Goal: Transaction & Acquisition: Download file/media

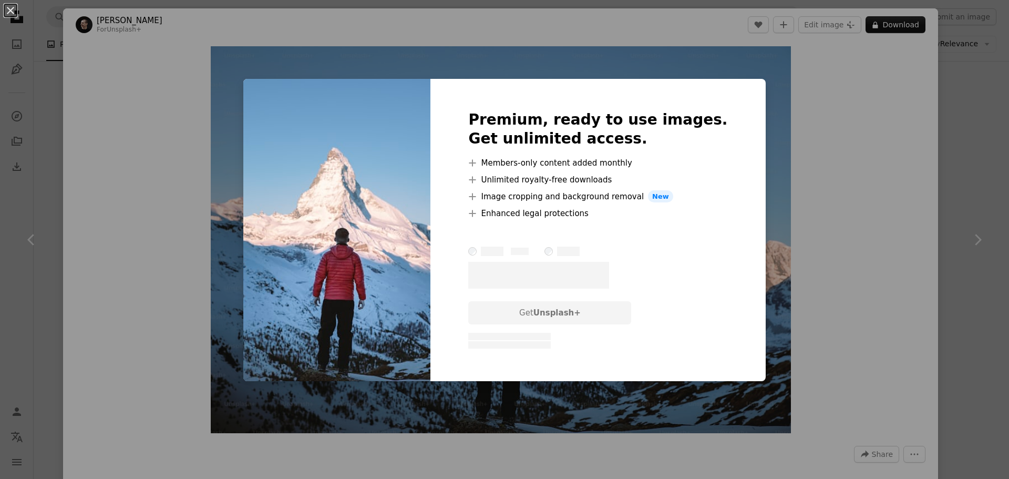
scroll to position [3651, 0]
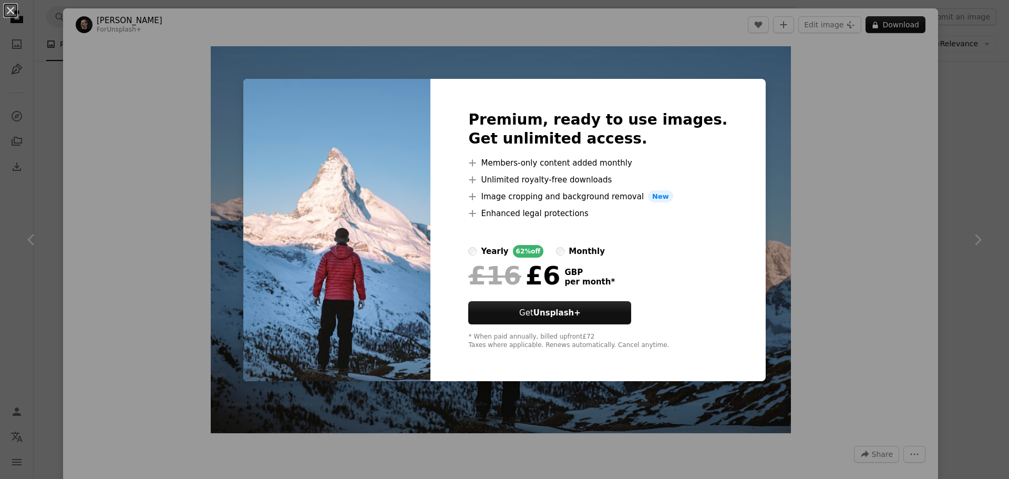
click at [860, 125] on div "An X shape Premium, ready to use images. Get unlimited access. A plus sign Memb…" at bounding box center [504, 239] width 1009 height 479
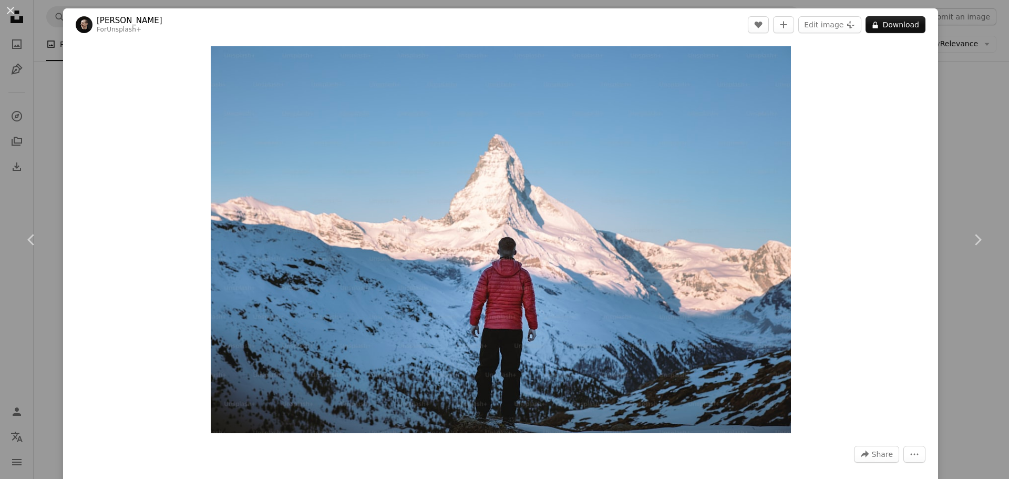
click at [43, 138] on div "An X shape Chevron left Chevron right [PERSON_NAME] For Unsplash+ A heart A plu…" at bounding box center [504, 239] width 1009 height 479
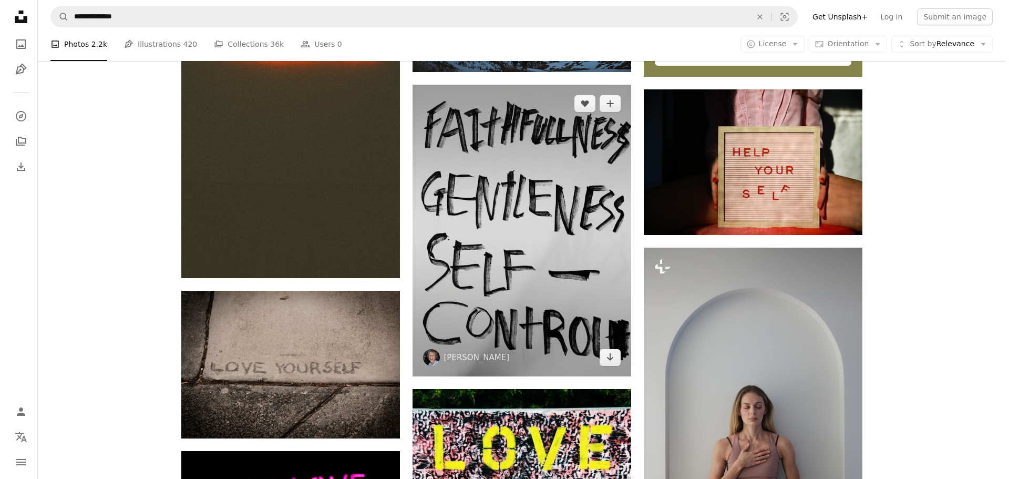
scroll to position [3756, 0]
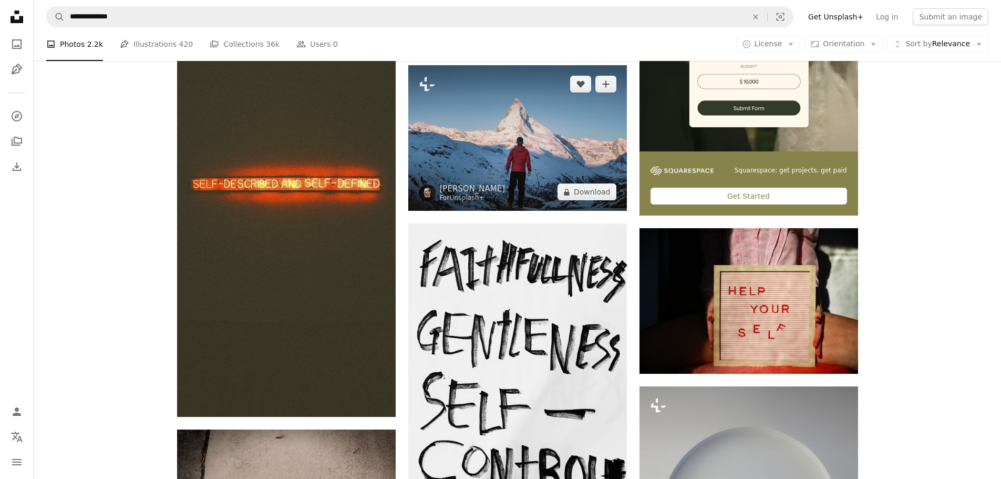
click at [530, 131] on img at bounding box center [517, 138] width 219 height 146
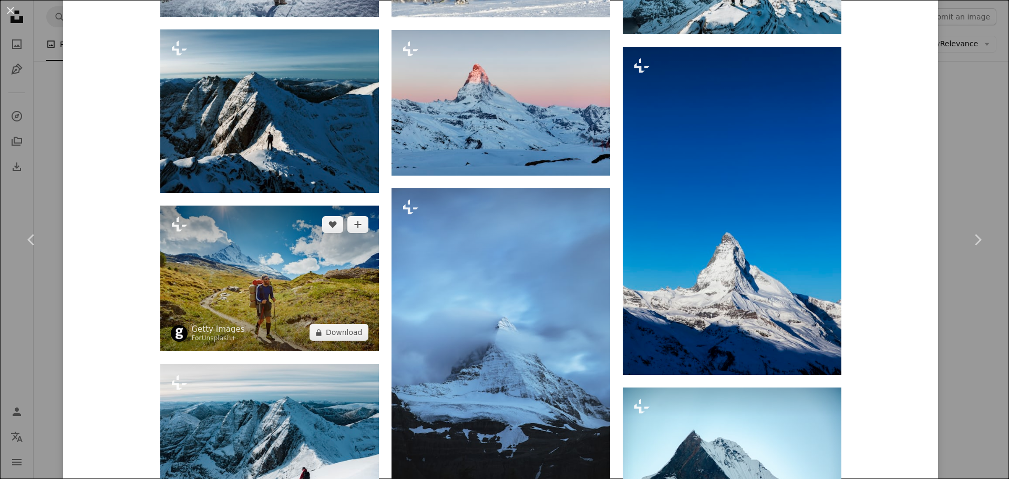
scroll to position [1262, 0]
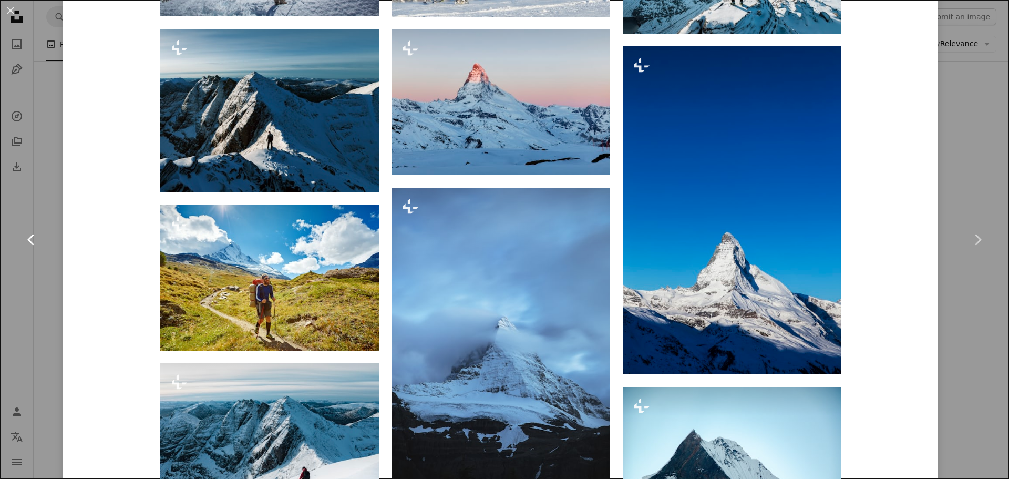
click at [52, 203] on link "Chevron left" at bounding box center [31, 239] width 63 height 101
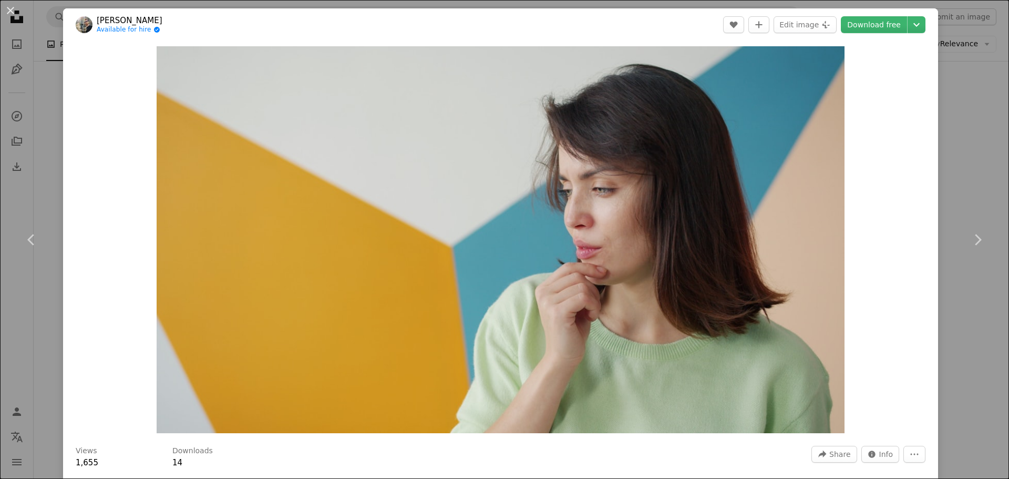
click at [963, 119] on div "An X shape Chevron left Chevron right [PERSON_NAME] Available for hire A checkm…" at bounding box center [504, 239] width 1009 height 479
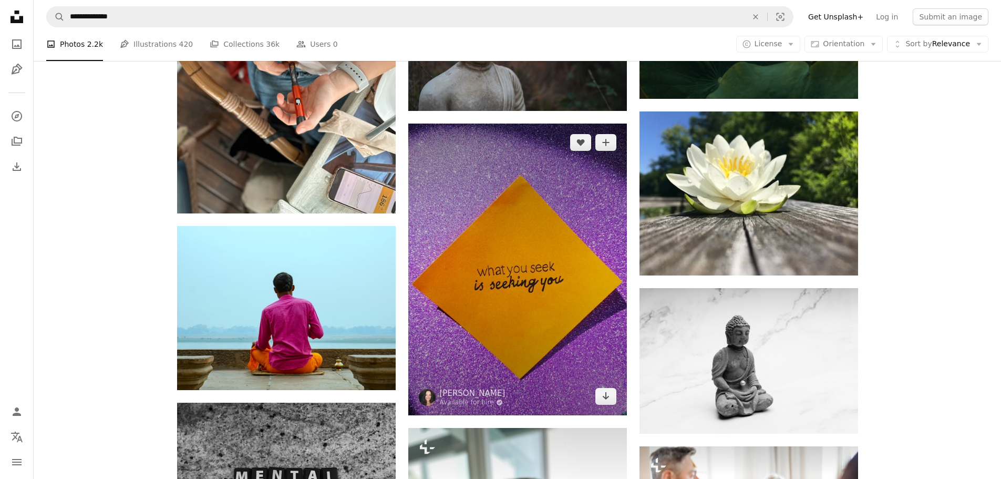
scroll to position [17942, 0]
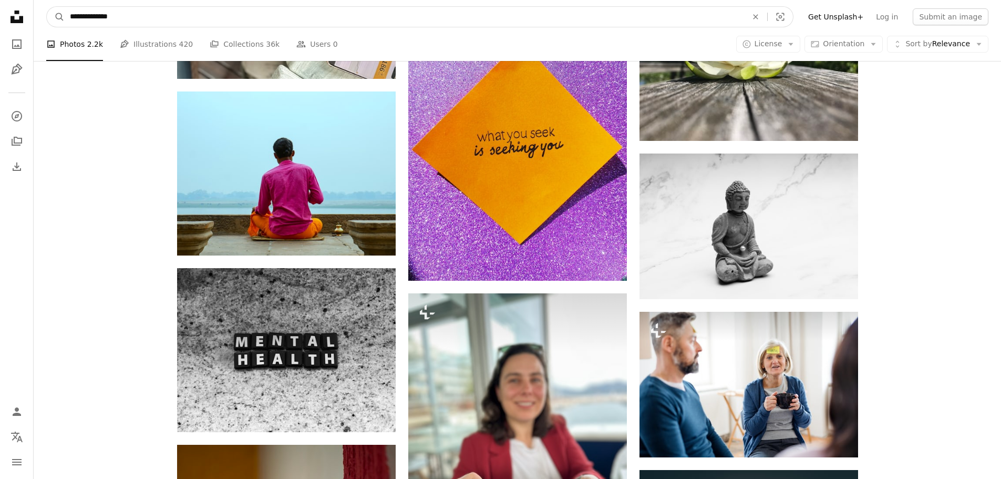
drag, startPoint x: 39, startPoint y: 12, endPoint x: 0, endPoint y: -3, distance: 42.3
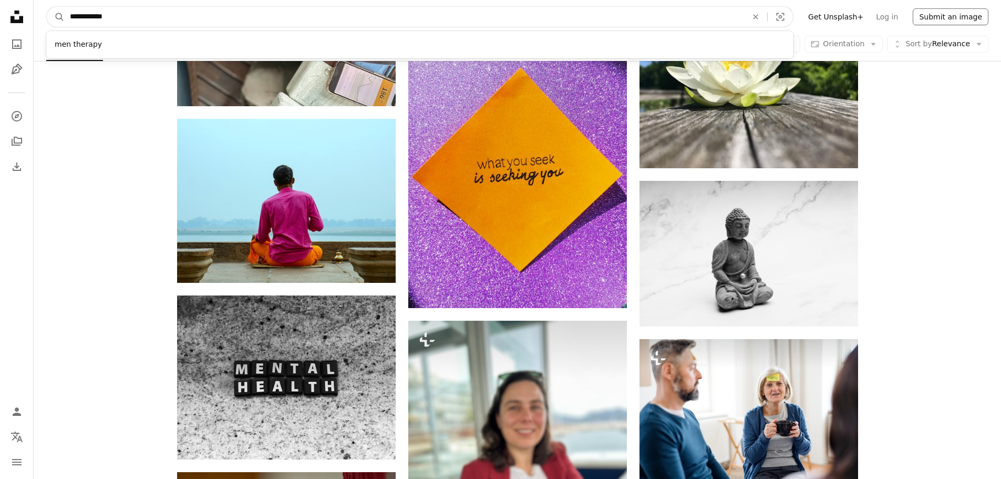
type input "**********"
click at [47, 7] on button "A magnifying glass" at bounding box center [56, 17] width 18 height 20
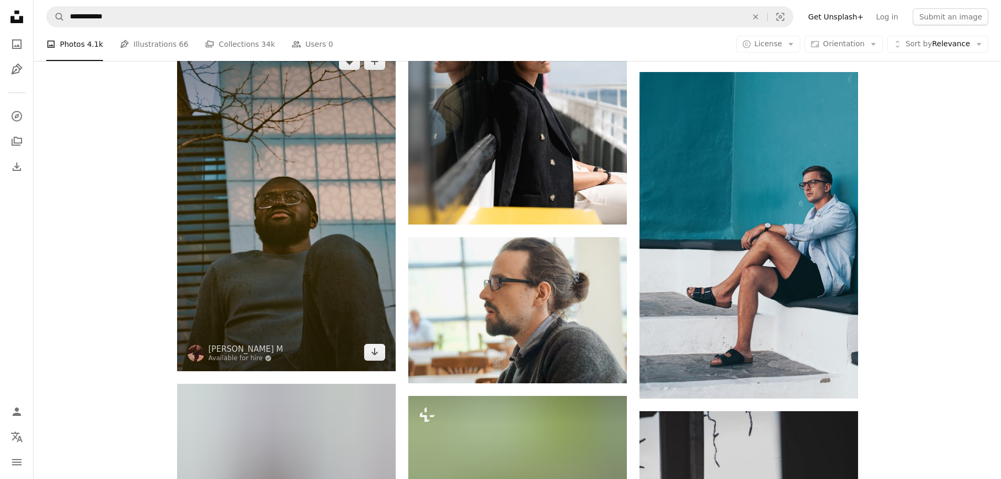
scroll to position [5099, 0]
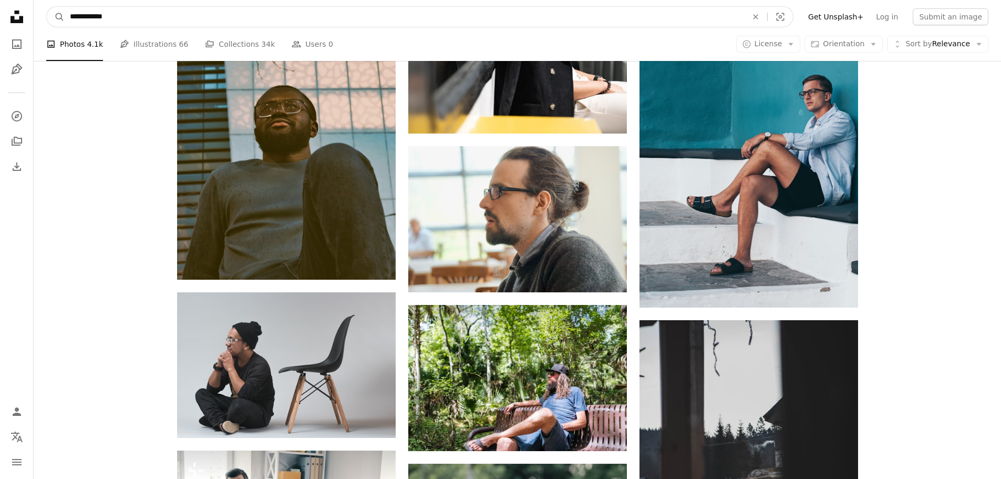
drag, startPoint x: 132, startPoint y: 19, endPoint x: 126, endPoint y: 18, distance: 5.8
click at [126, 18] on input "**********" at bounding box center [405, 17] width 680 height 20
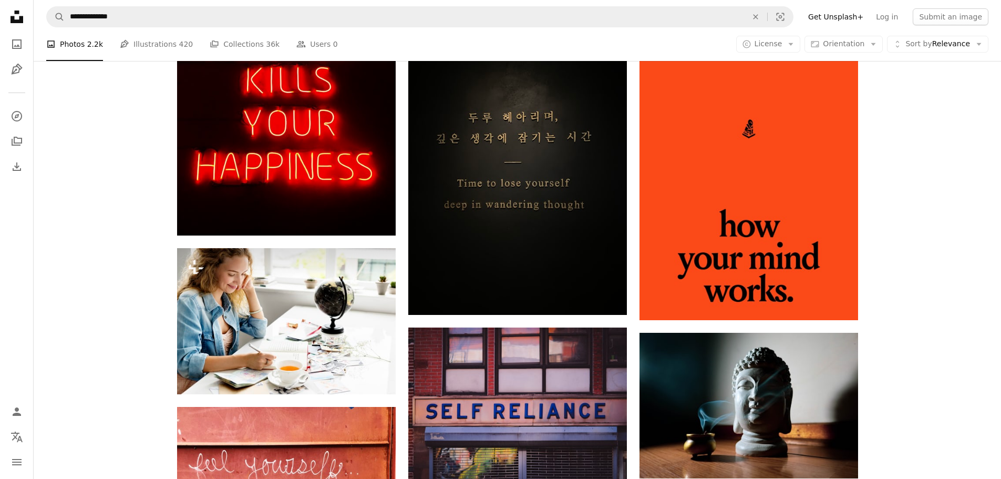
scroll to position [17839, 0]
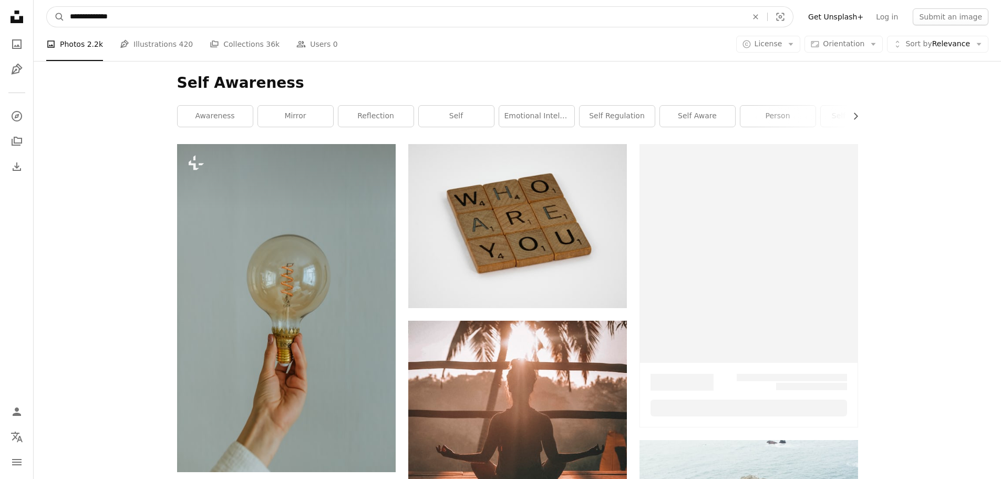
click at [143, 18] on input "**********" at bounding box center [405, 17] width 680 height 20
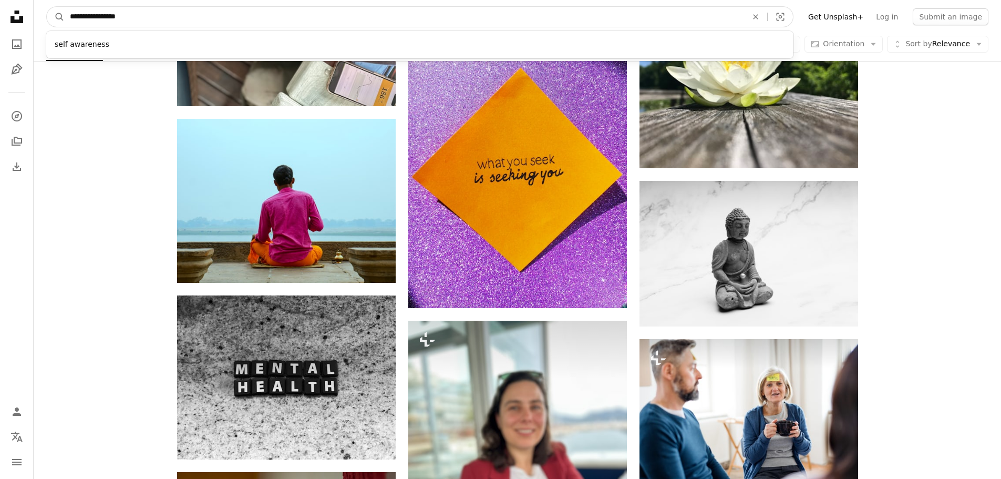
type input "**********"
click button "A magnifying glass" at bounding box center [56, 17] width 18 height 20
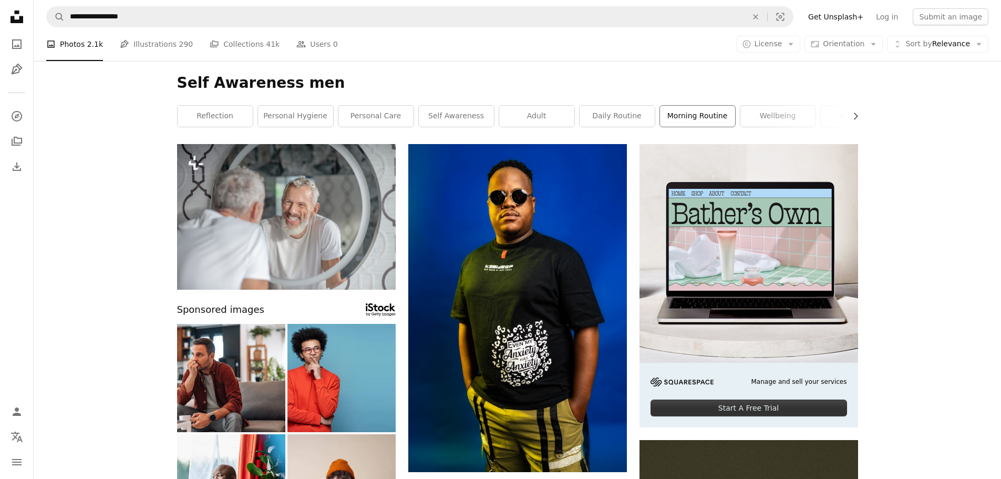
click at [689, 119] on link "morning routine" at bounding box center [697, 116] width 75 height 21
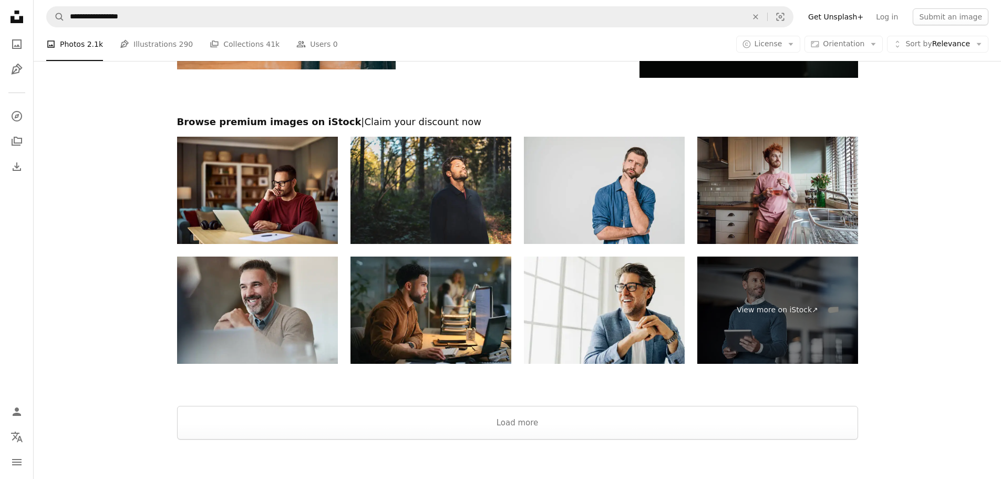
scroll to position [1945, 0]
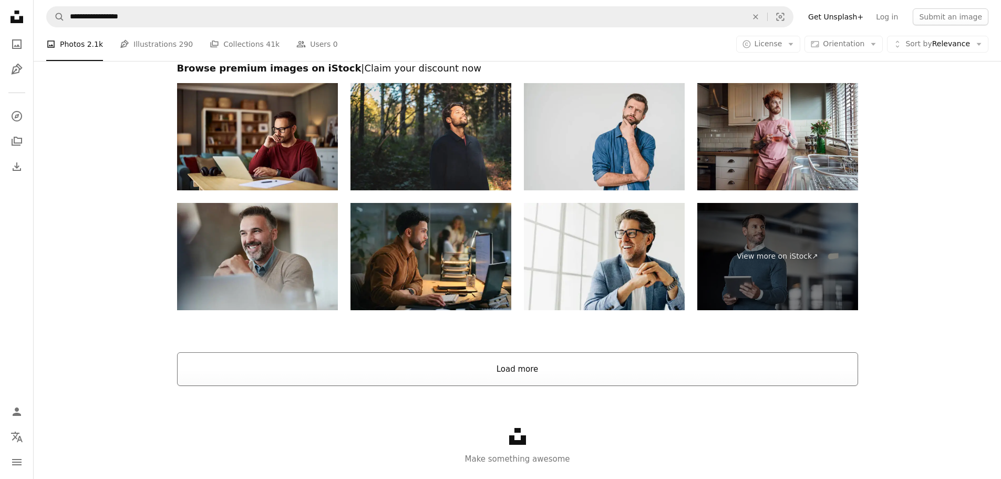
click at [566, 361] on button "Load more" at bounding box center [517, 369] width 681 height 34
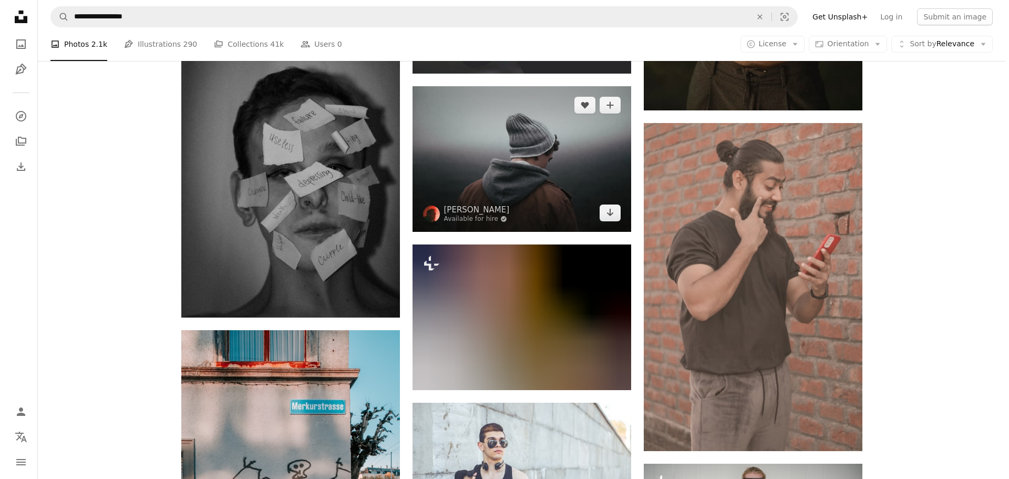
scroll to position [5415, 0]
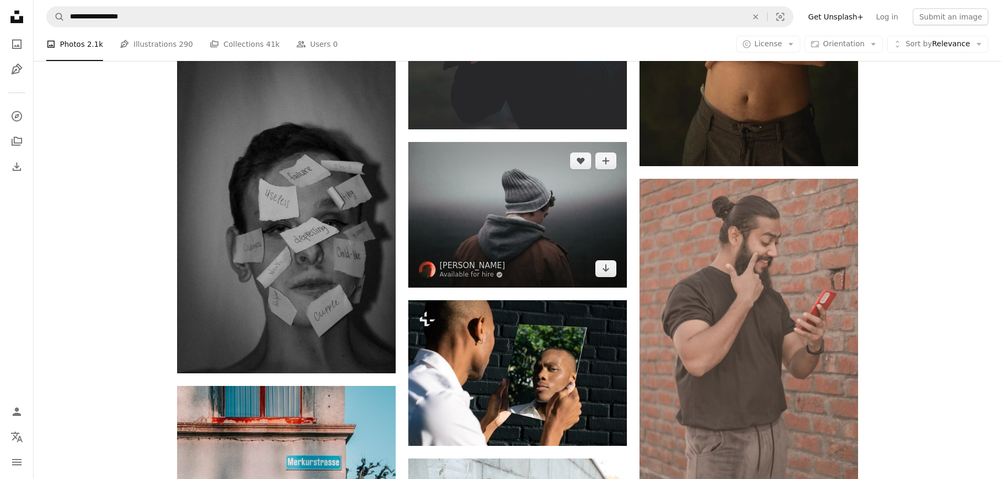
click at [503, 195] on img at bounding box center [517, 215] width 219 height 146
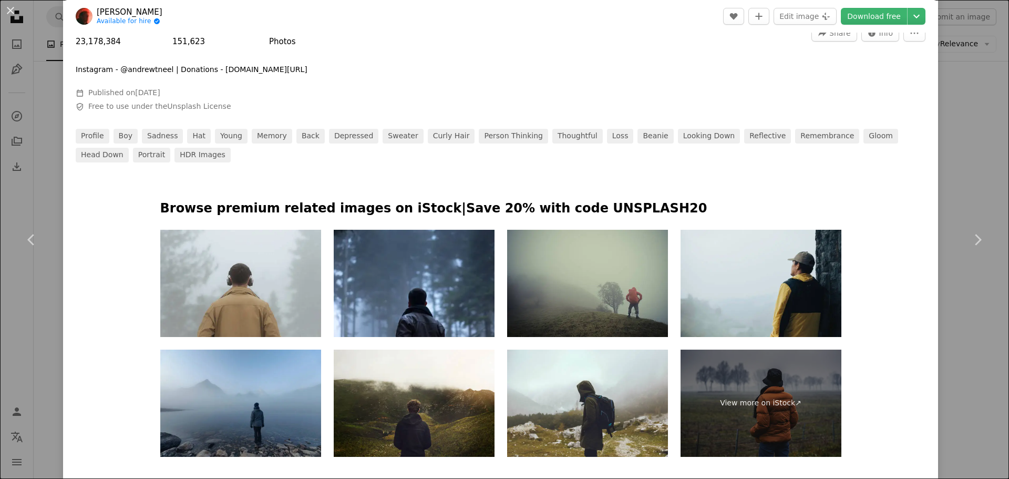
scroll to position [421, 0]
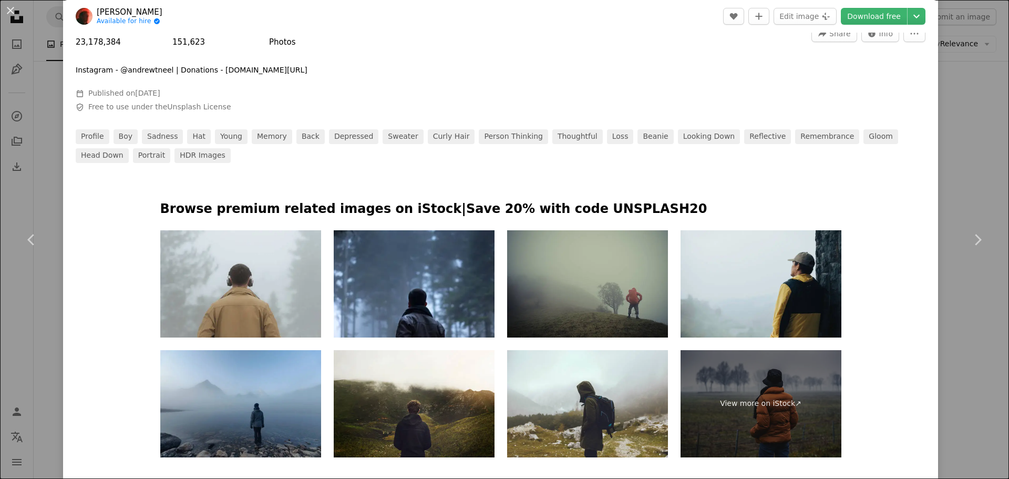
click at [603, 308] on img at bounding box center [587, 283] width 161 height 107
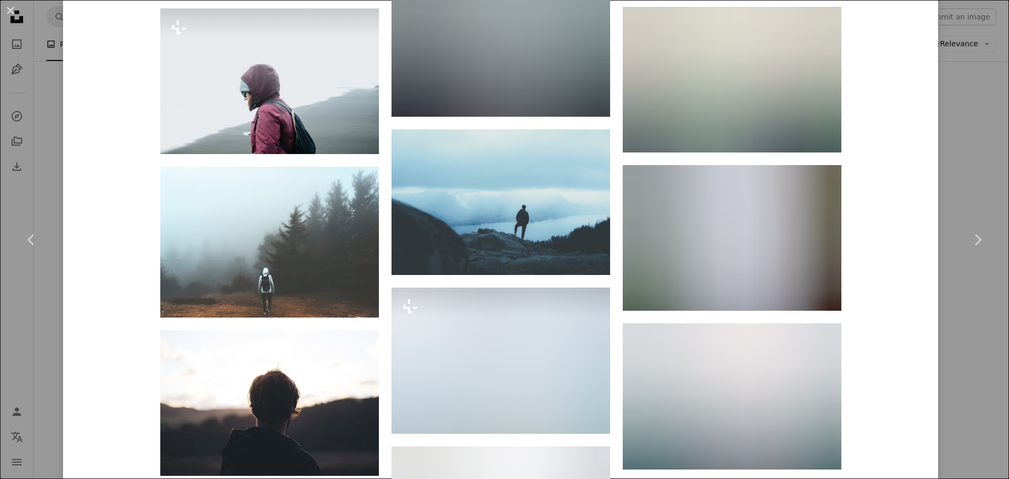
scroll to position [1419, 0]
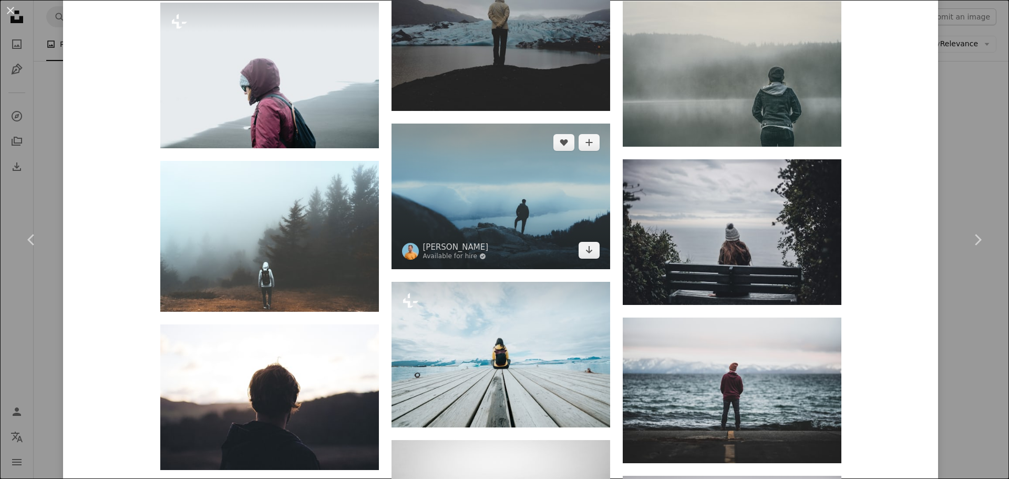
click at [514, 232] on img at bounding box center [501, 197] width 219 height 146
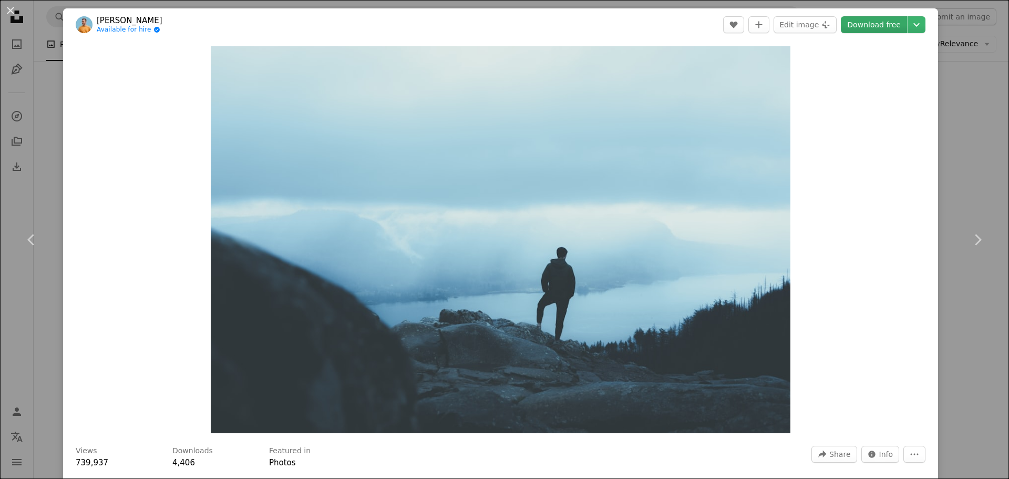
click at [856, 26] on link "Download free" at bounding box center [874, 24] width 66 height 17
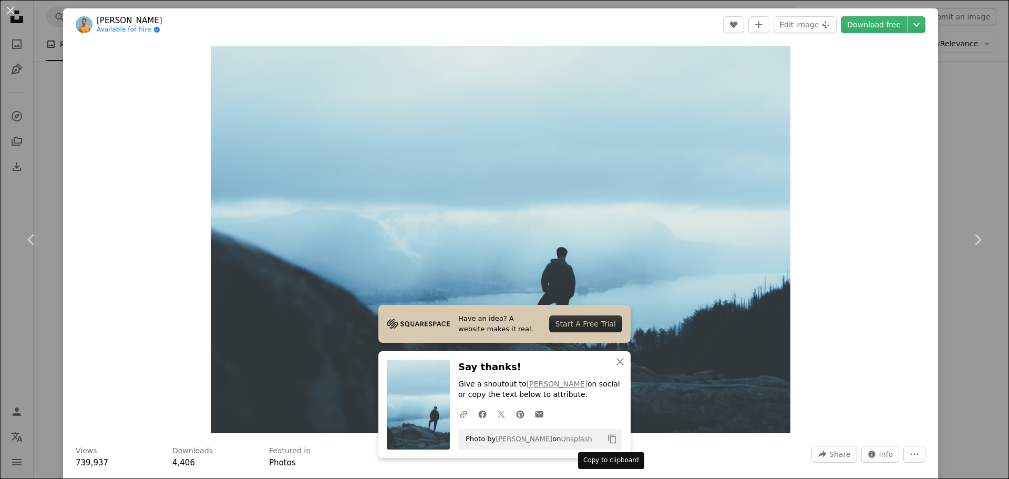
click at [608, 440] on icon "Copy content" at bounding box center [612, 438] width 9 height 9
